Goal: Check status: Check status

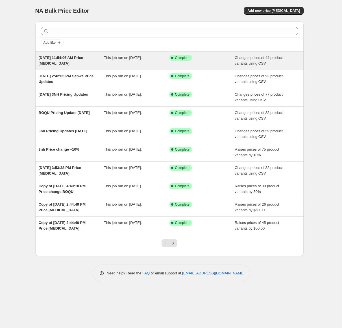
click at [83, 60] on span "[DATE] 11:54:06 AM Price [MEDICAL_DATA]" at bounding box center [61, 61] width 45 height 10
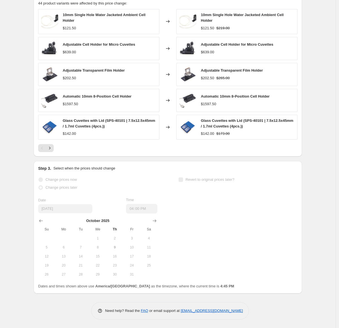
scroll to position [243, 0]
click at [51, 148] on icon "Next" at bounding box center [50, 148] width 6 height 6
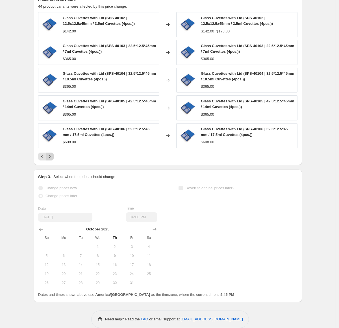
click at [51, 148] on div "Glass Cuvettes with Lid (SPS-40106 | 52.5*12.5*45 mm / 17.5ml Cuvettes (4pcs.))…" at bounding box center [98, 135] width 121 height 25
click at [51, 154] on icon "Next" at bounding box center [50, 157] width 6 height 6
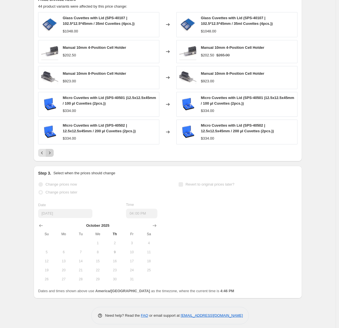
click at [53, 154] on icon "Next" at bounding box center [50, 153] width 6 height 6
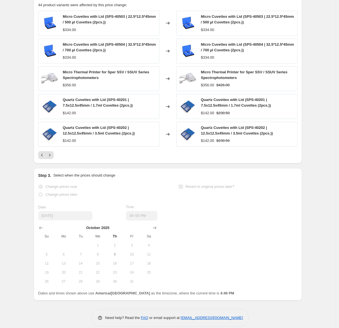
scroll to position [242, 0]
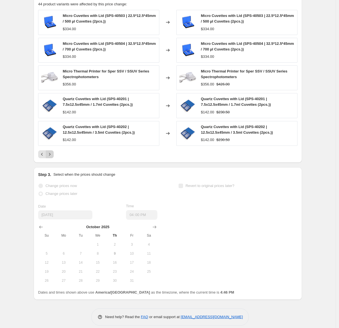
click at [51, 154] on icon "Next" at bounding box center [50, 155] width 6 height 6
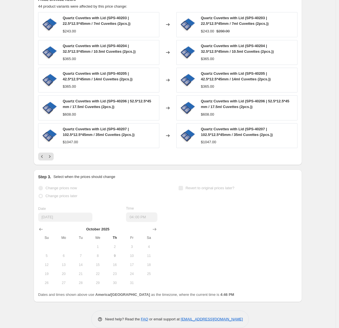
click at [51, 154] on icon "Next" at bounding box center [50, 157] width 6 height 6
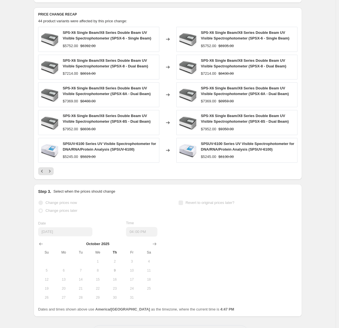
scroll to position [225, 0]
drag, startPoint x: 145, startPoint y: 174, endPoint x: 264, endPoint y: 168, distance: 119.6
click at [145, 174] on div at bounding box center [167, 171] width 259 height 8
